Goal: Transaction & Acquisition: Purchase product/service

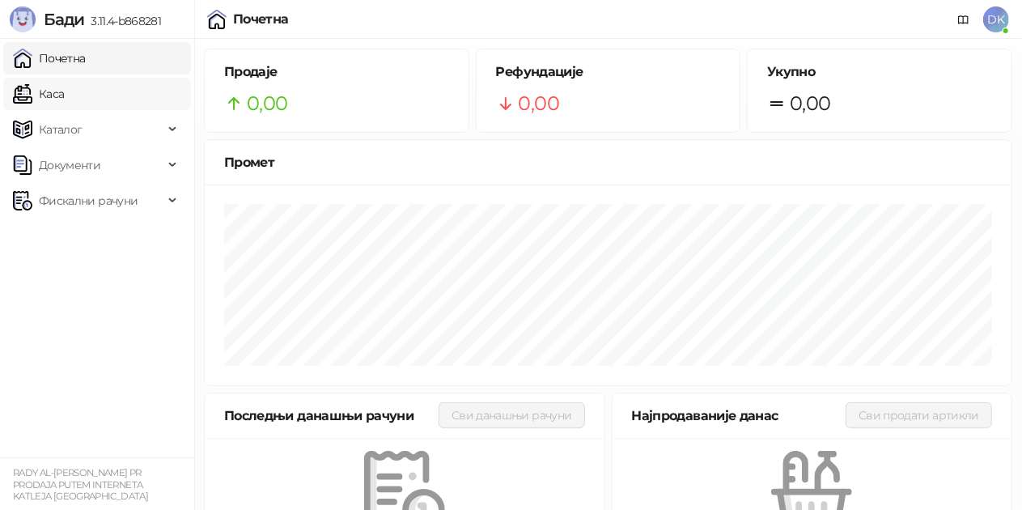
click at [64, 83] on link "Каса" at bounding box center [38, 94] width 51 height 32
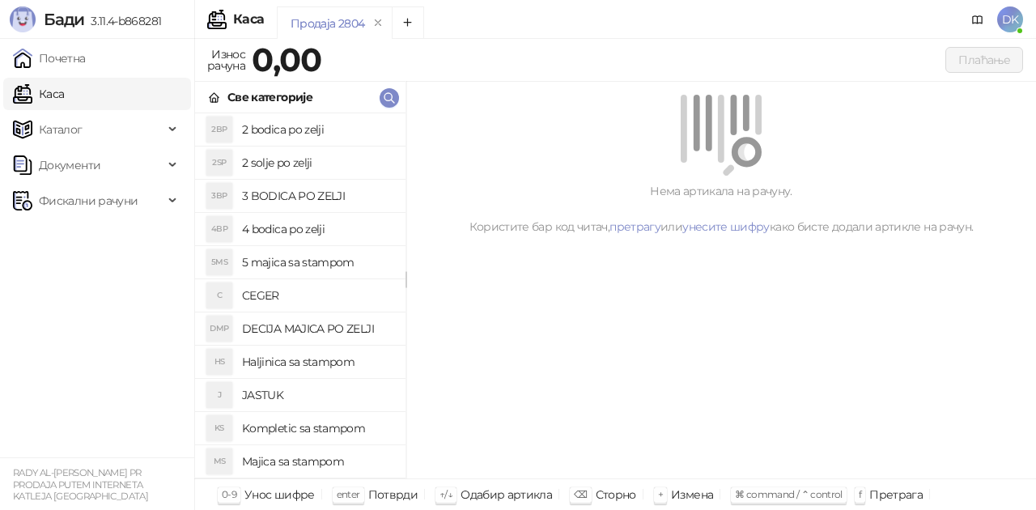
scroll to position [81, 0]
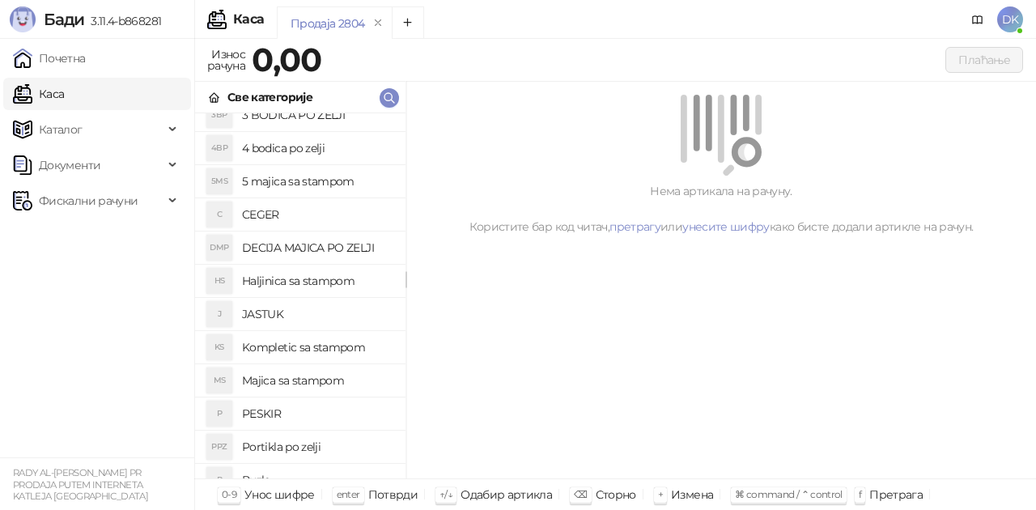
click at [318, 385] on h4 "Majica sa stampom" at bounding box center [317, 380] width 150 height 26
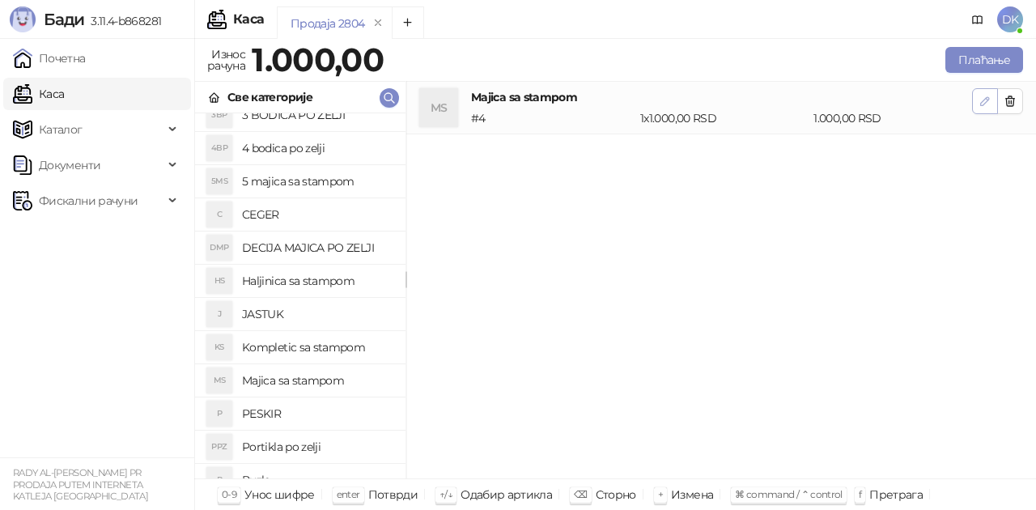
click at [977, 105] on button "button" at bounding box center [985, 101] width 26 height 26
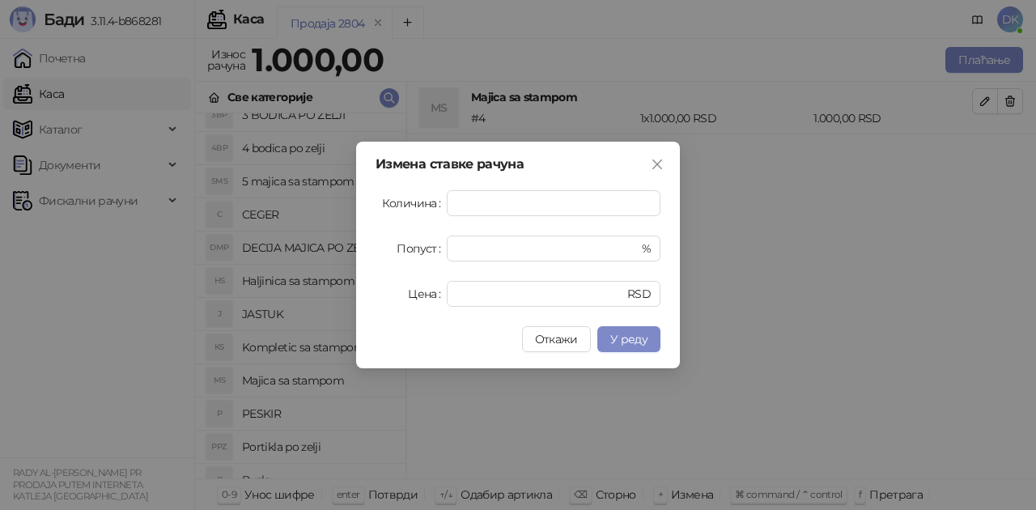
type input "*"
type input "****"
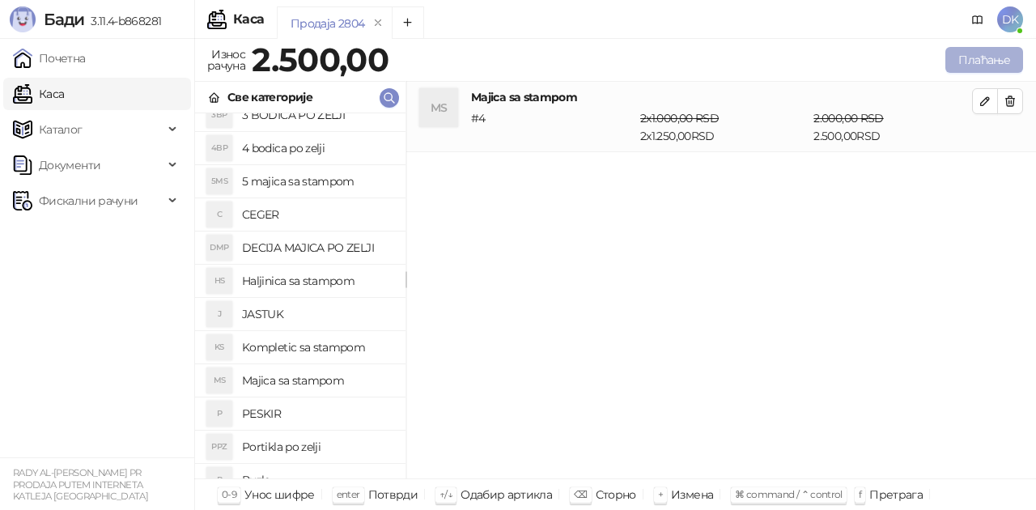
click at [976, 65] on button "Плаћање" at bounding box center [984, 60] width 78 height 26
click at [981, 58] on button "Плаћање" at bounding box center [984, 60] width 78 height 26
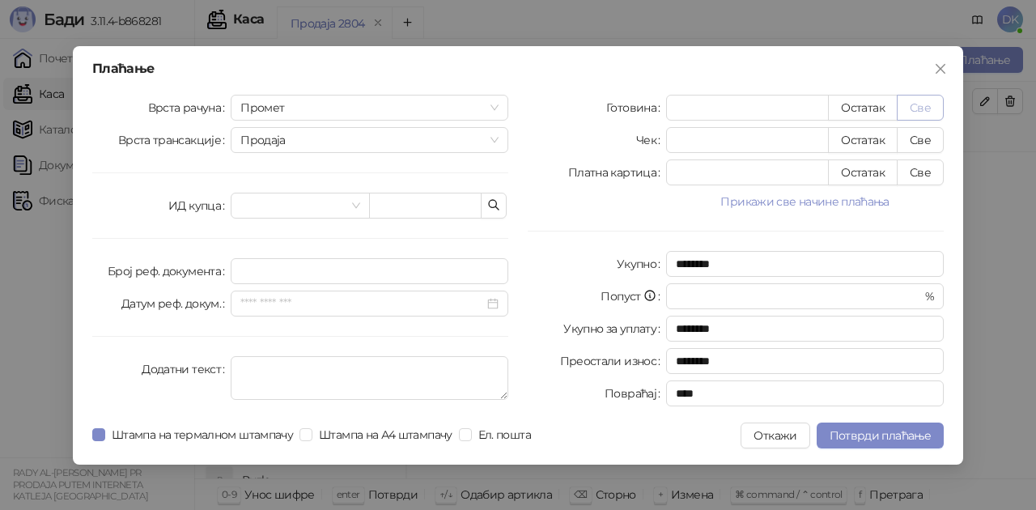
click at [922, 104] on button "Све" at bounding box center [919, 108] width 47 height 26
type input "****"
click at [883, 419] on div "Плаћање Врста рачуна Промет Врста трансакције Продаја ИД купца Број реф. докуме…" at bounding box center [518, 255] width 890 height 418
click at [882, 430] on span "Потврди плаћање" at bounding box center [879, 435] width 101 height 15
